Goal: Task Accomplishment & Management: Manage account settings

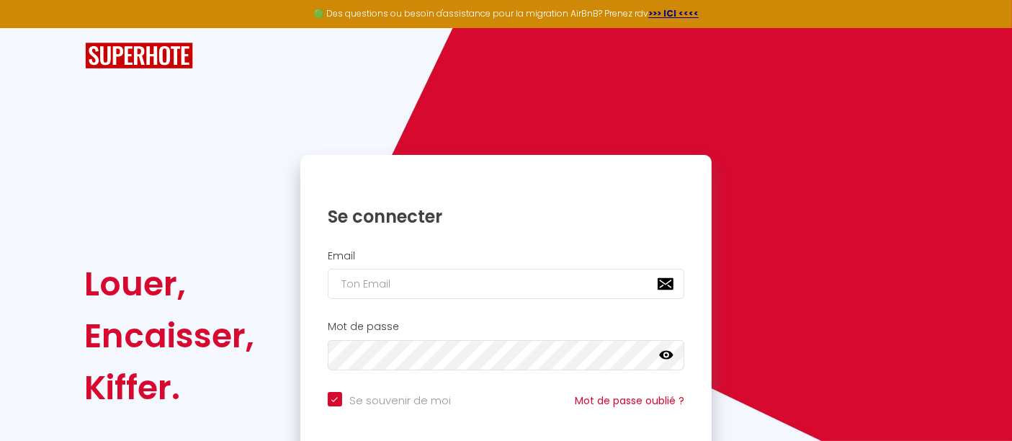
scroll to position [117, 0]
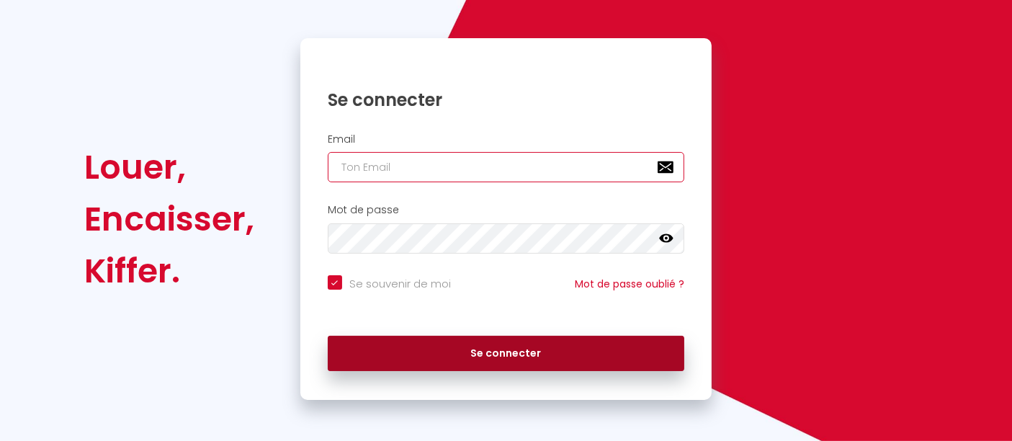
type input "[EMAIL_ADDRESS][DOMAIN_NAME]"
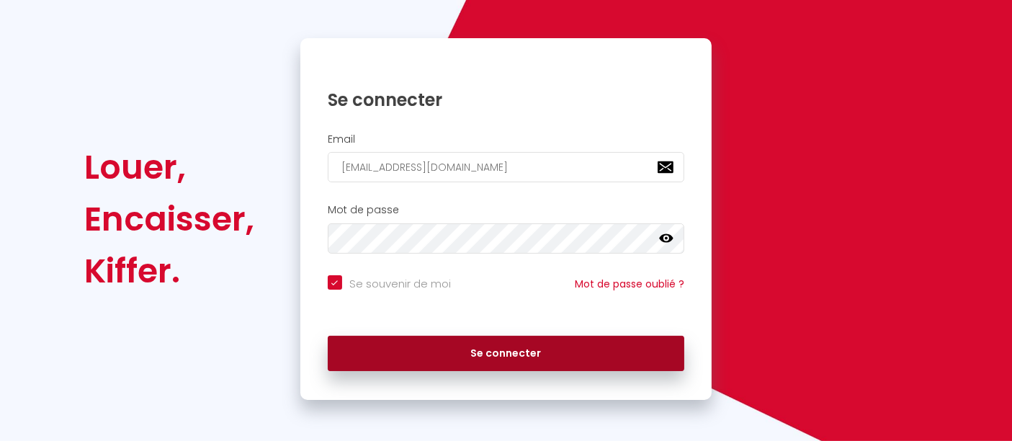
click at [497, 351] on button "Se connecter" at bounding box center [506, 354] width 357 height 36
checkbox input "true"
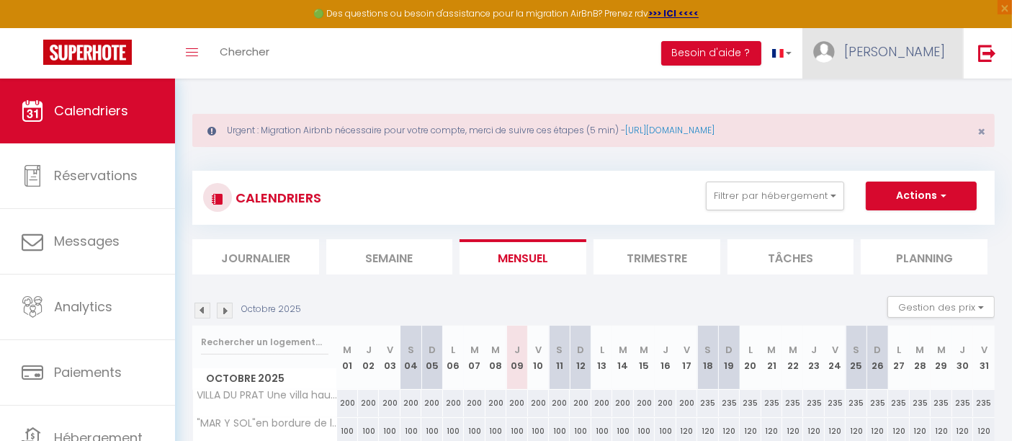
click at [886, 50] on link "[PERSON_NAME]" at bounding box center [882, 53] width 161 height 50
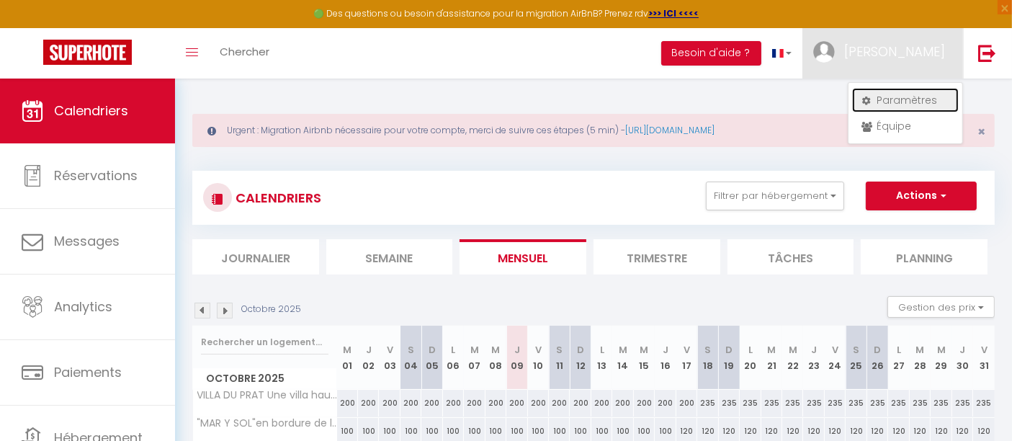
click at [898, 98] on link "Paramètres" at bounding box center [905, 100] width 107 height 24
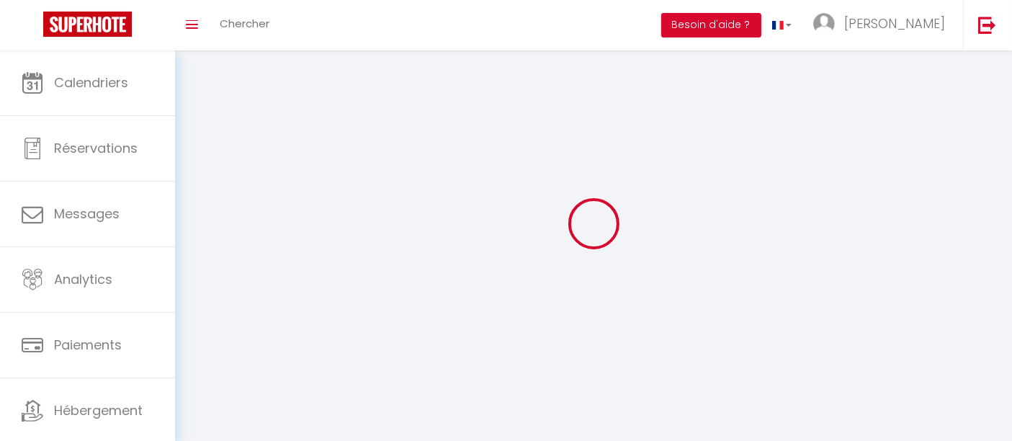
type input "[PERSON_NAME]"
type input "LAHNECH"
type input "0675814732"
type input "[STREET_ADDRESS]"
type input "40600"
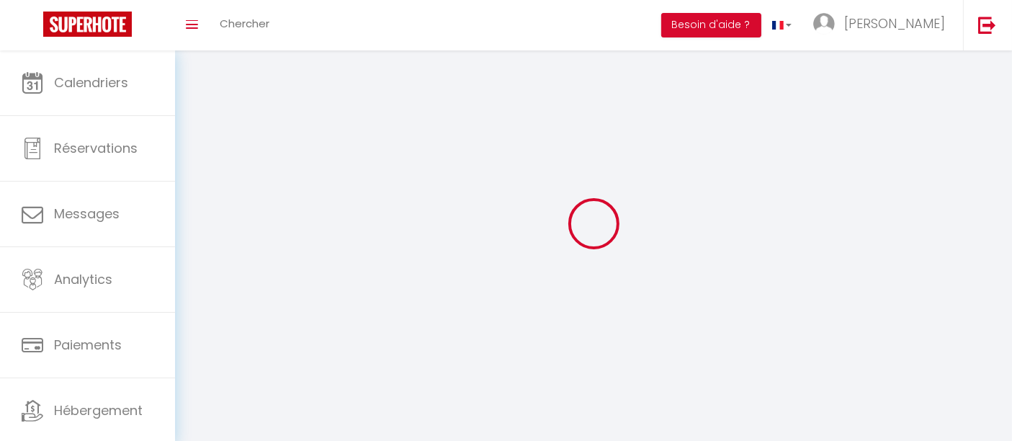
type input "BISCARROSSE"
select select "28"
type input "7Gb0d1VnZ3gBhzvinnK07o5cW"
type input "C5aiHodNtnfYFArWT2Rvx1tpv"
type input "7Gb0d1VnZ3gBhzvinnK07o5cW"
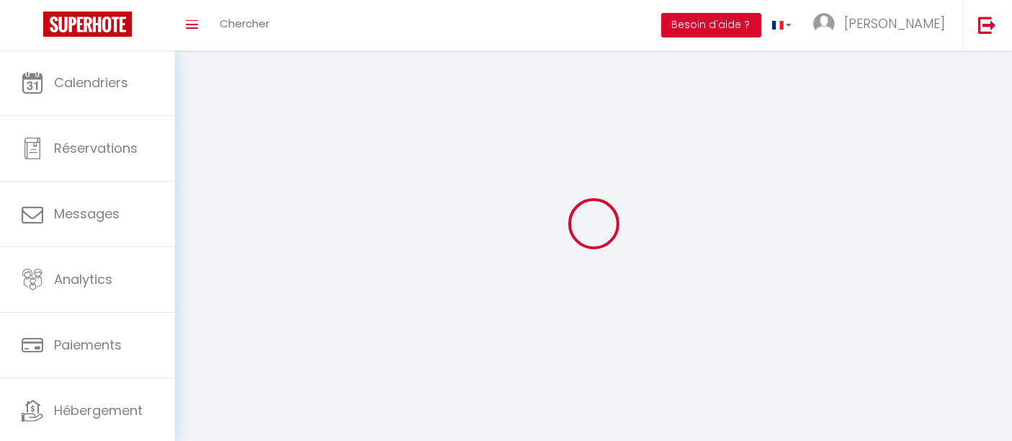
type input "C5aiHodNtnfYFArWT2Rvx1tpv"
type input "[URL][DOMAIN_NAME]"
select select "fr"
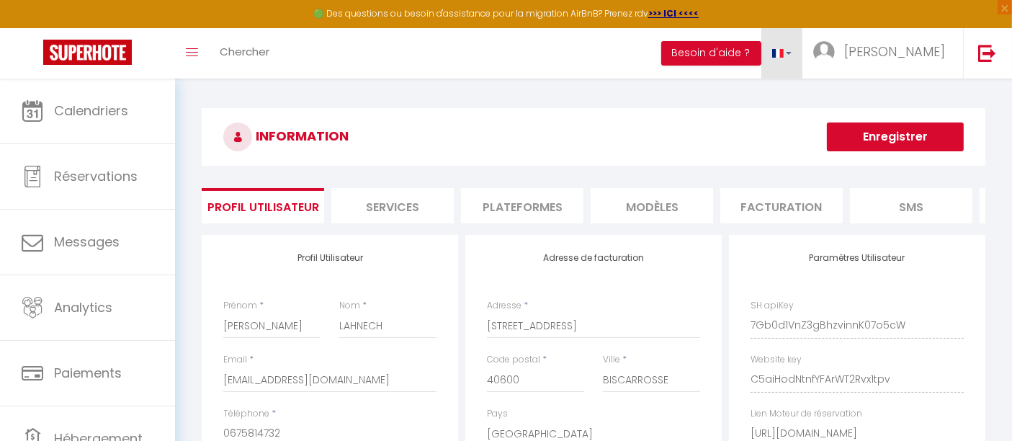
click at [803, 54] on link at bounding box center [782, 53] width 42 height 50
click at [711, 114] on h3 "INFORMATION" at bounding box center [593, 137] width 783 height 58
click at [191, 52] on span at bounding box center [192, 52] width 12 height 1
click at [192, 54] on icon "Toggle menubar" at bounding box center [192, 52] width 12 height 9
click at [753, 63] on button "Besoin d'aide ?" at bounding box center [711, 53] width 100 height 24
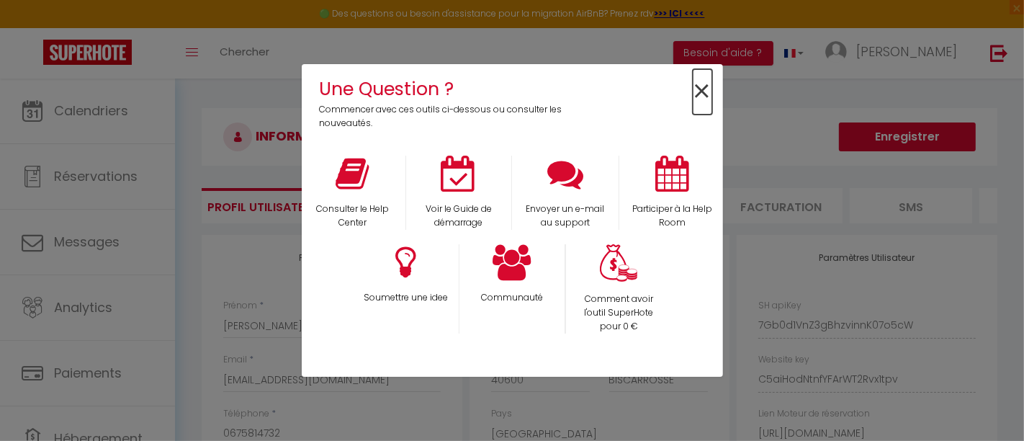
click at [704, 94] on span "×" at bounding box center [702, 91] width 19 height 45
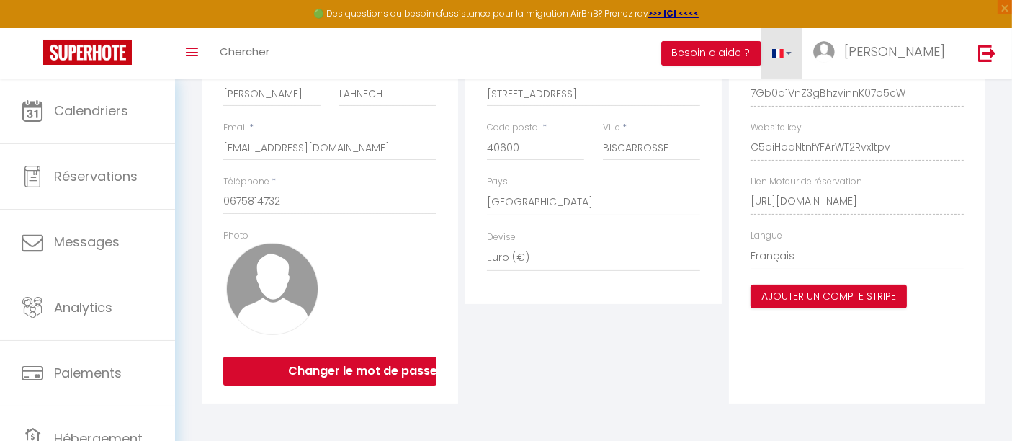
scroll to position [240, 0]
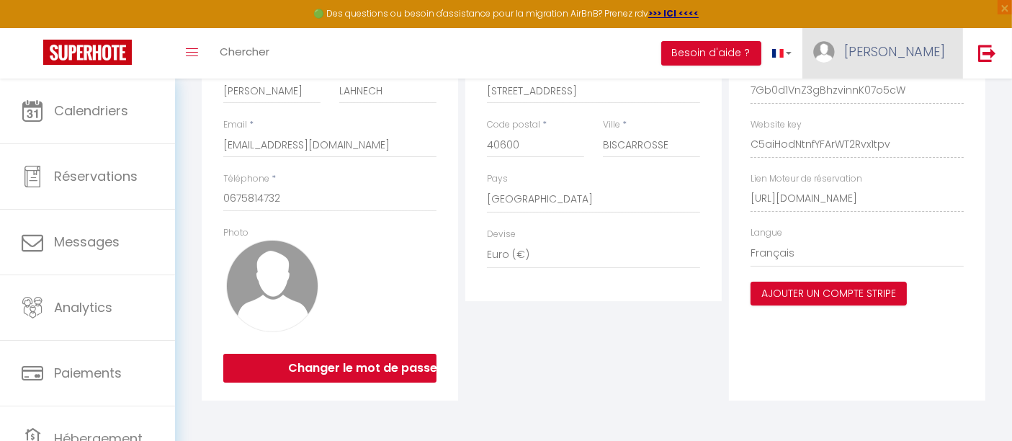
click at [915, 54] on span "[PERSON_NAME]" at bounding box center [894, 51] width 101 height 18
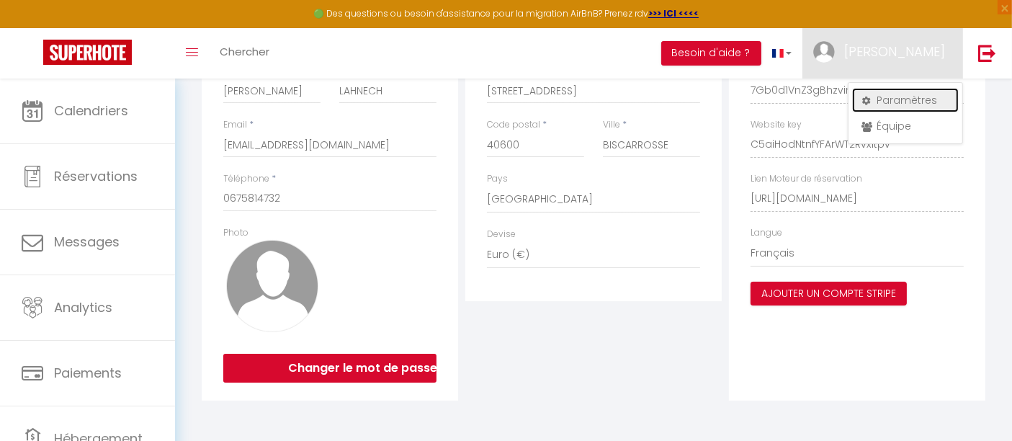
click at [901, 97] on link "Paramètres" at bounding box center [905, 100] width 107 height 24
click at [891, 99] on link "Paramètres" at bounding box center [905, 100] width 107 height 24
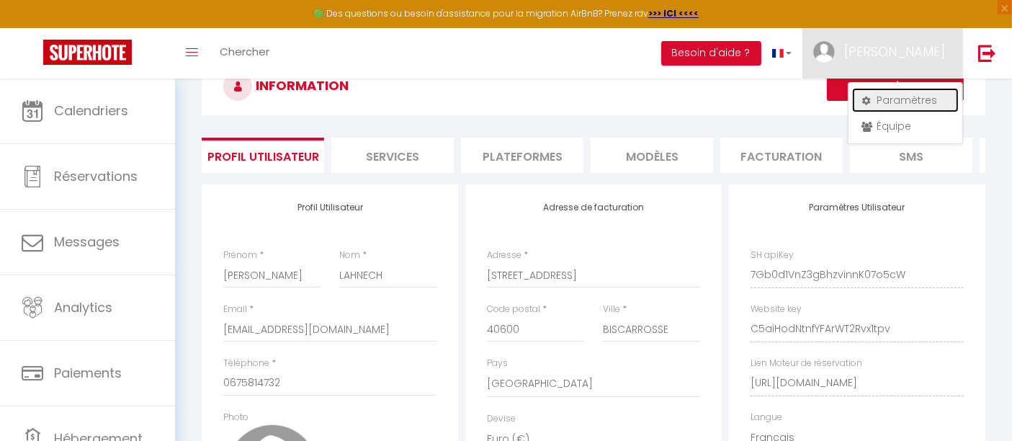
scroll to position [0, 0]
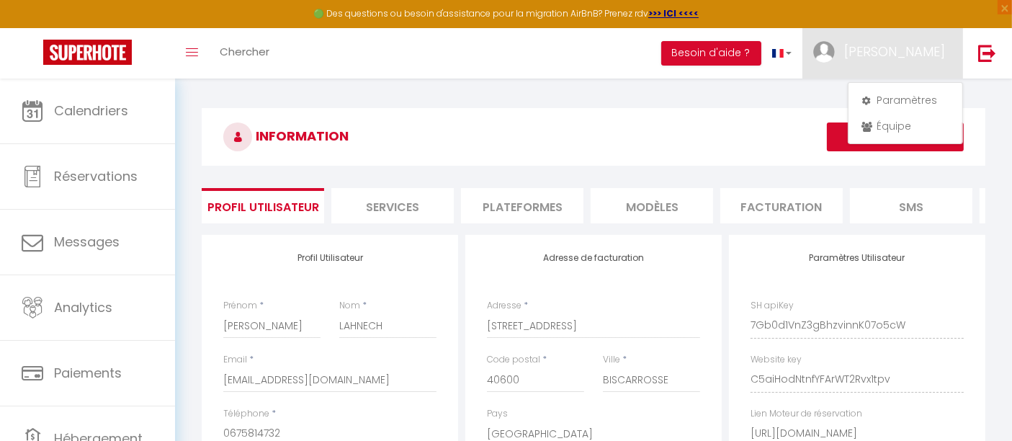
click at [790, 209] on li "Facturation" at bounding box center [781, 205] width 122 height 35
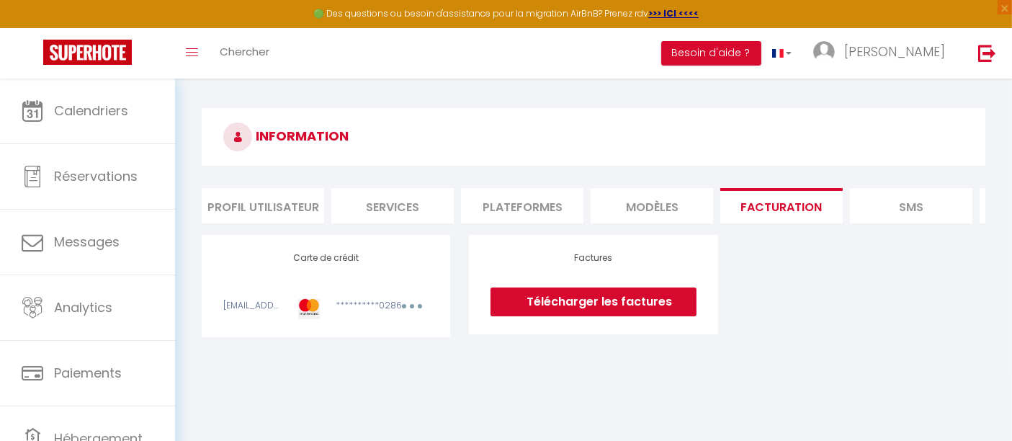
click at [415, 317] on button "button" at bounding box center [412, 308] width 40 height 18
click at [375, 349] on link "Modifier" at bounding box center [392, 337] width 71 height 23
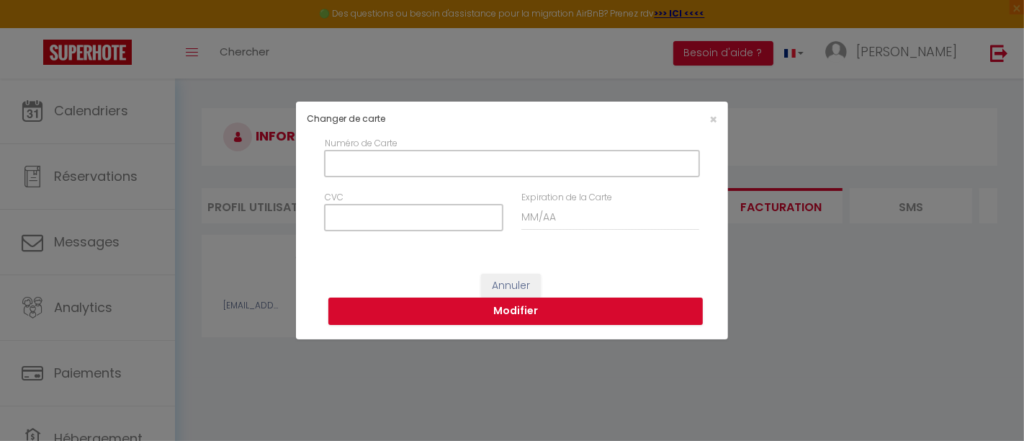
click at [338, 161] on input "Numéro de Carte" at bounding box center [512, 163] width 374 height 26
type input "[CREDIT_CARD_NUMBER]"
type input "09/2028"
click at [353, 217] on input "CVC" at bounding box center [414, 218] width 178 height 26
type input "907"
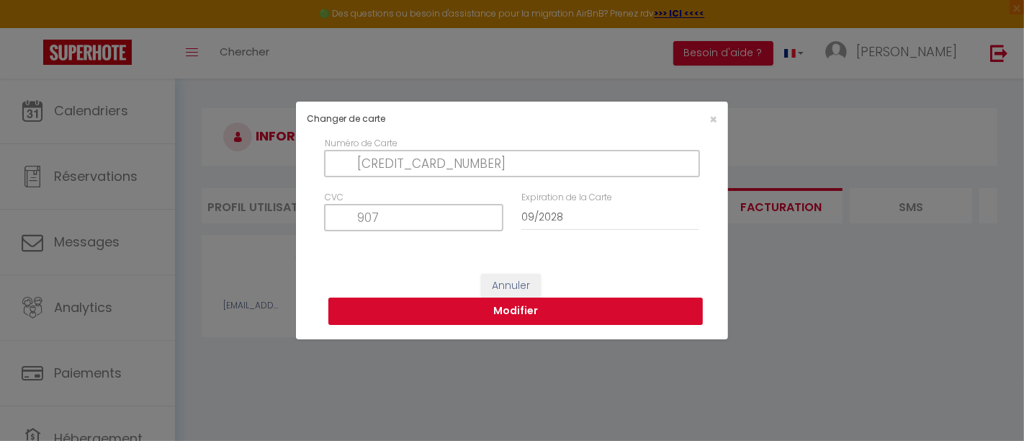
click at [525, 308] on button "Modifier" at bounding box center [515, 310] width 374 height 27
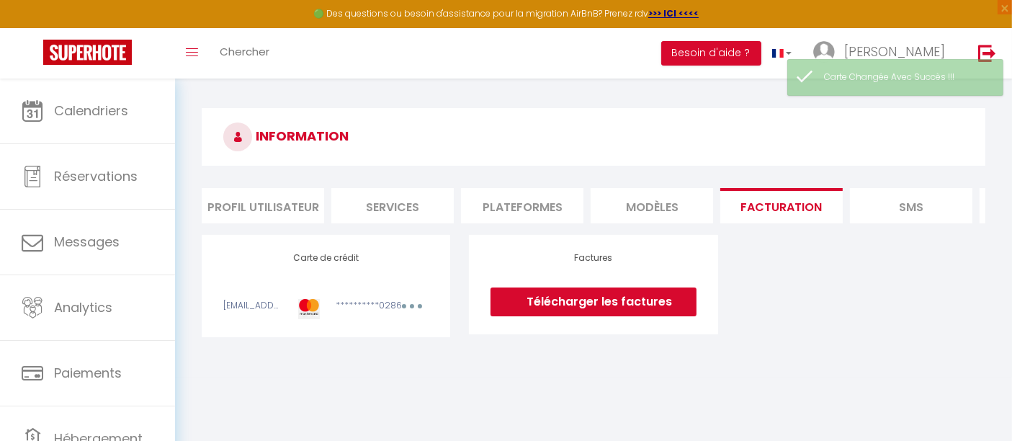
click at [470, 37] on div "Toggle menubar Chercher BUTTON Besoin d'aide ? Sylviane Paramètres Équipe" at bounding box center [552, 53] width 896 height 50
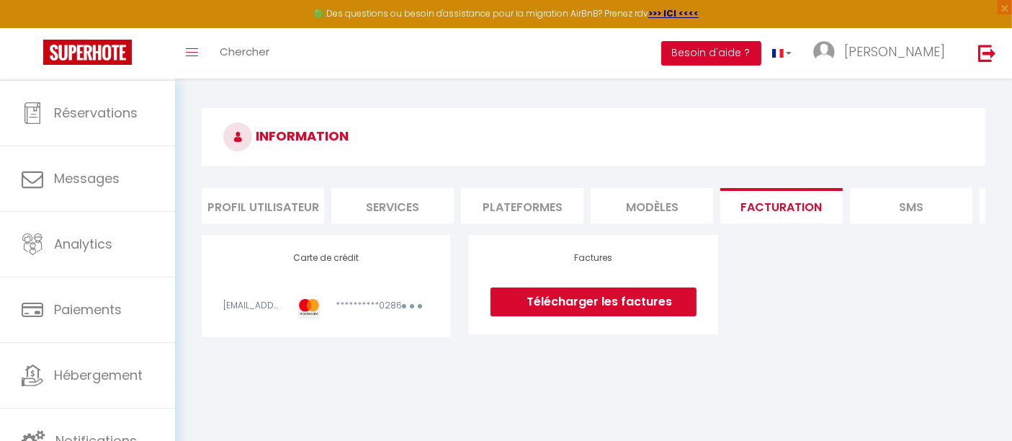
click at [761, 48] on button "Besoin d'aide ?" at bounding box center [711, 53] width 100 height 24
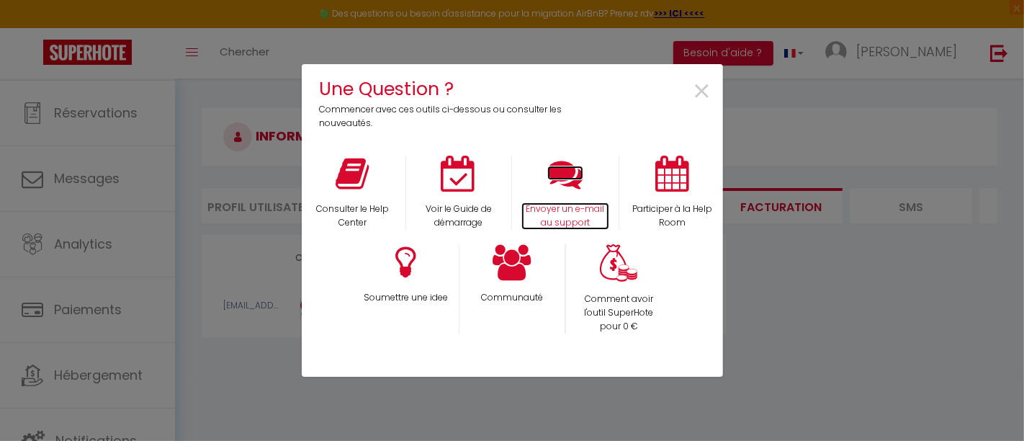
click at [563, 187] on icon at bounding box center [565, 174] width 36 height 36
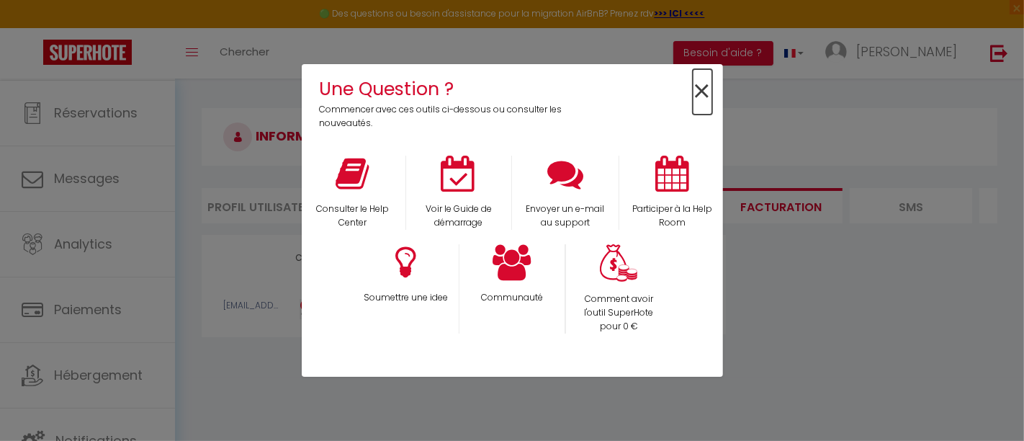
drag, startPoint x: 699, startPoint y: 94, endPoint x: 678, endPoint y: 97, distance: 21.2
click at [699, 94] on span "×" at bounding box center [702, 91] width 19 height 45
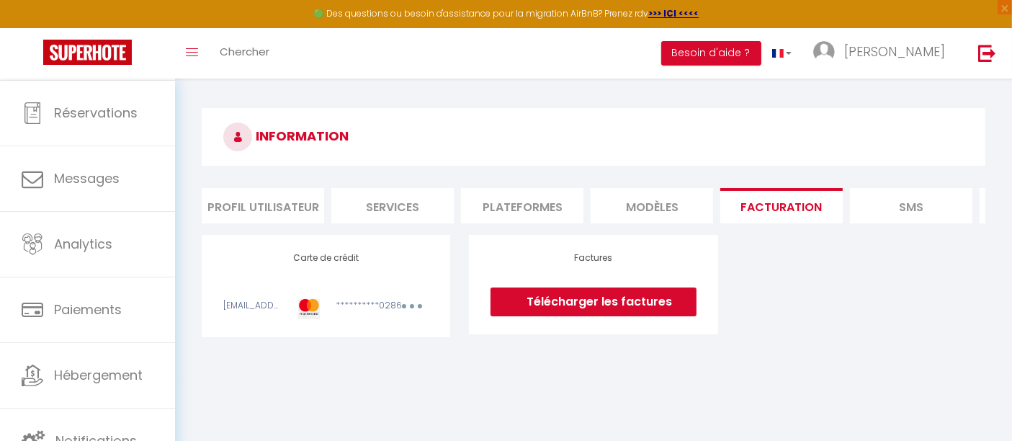
click at [605, 315] on link "Télécharger les factures" at bounding box center [592, 301] width 205 height 29
